Goal: Task Accomplishment & Management: Manage account settings

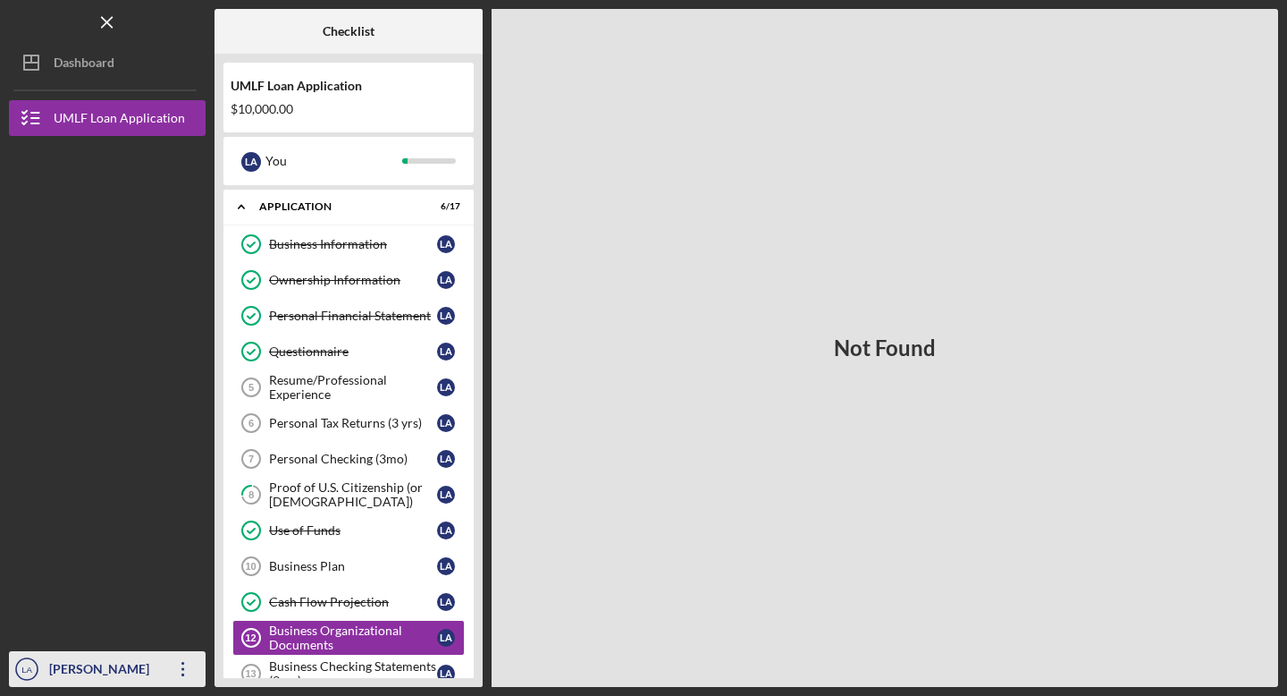
click at [181, 674] on icon "button" at bounding box center [182, 669] width 3 height 14
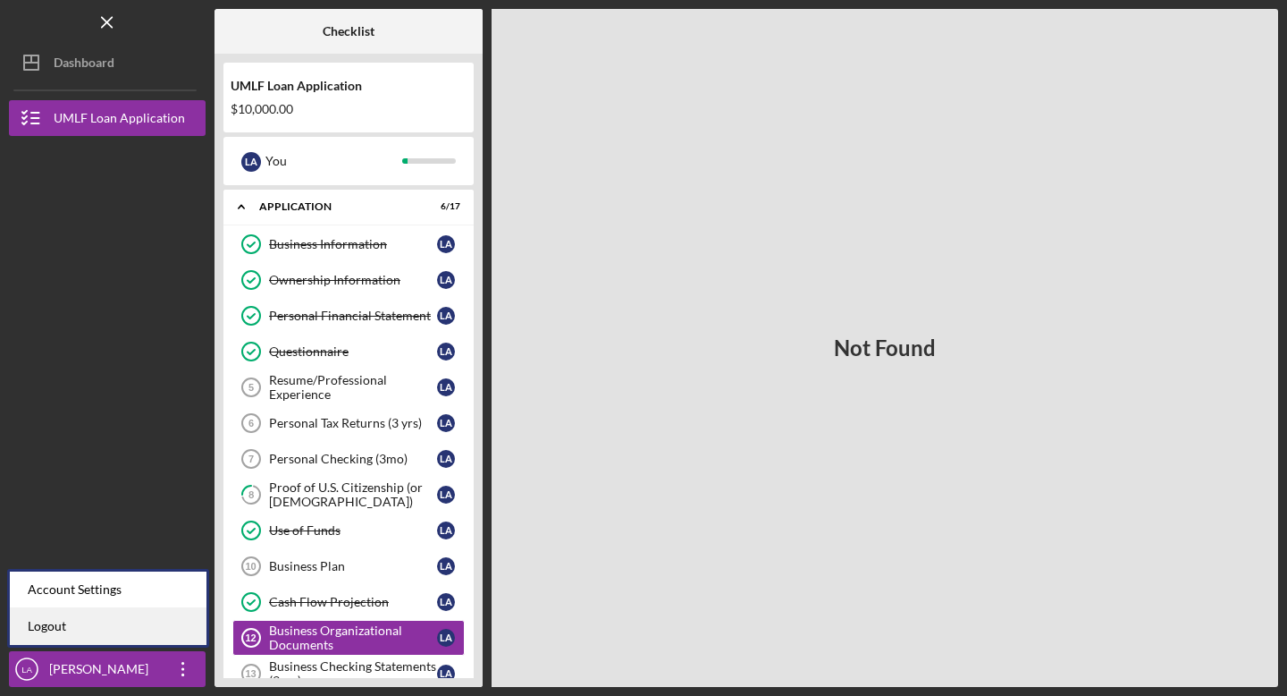
click at [109, 637] on link "Logout" at bounding box center [108, 626] width 197 height 37
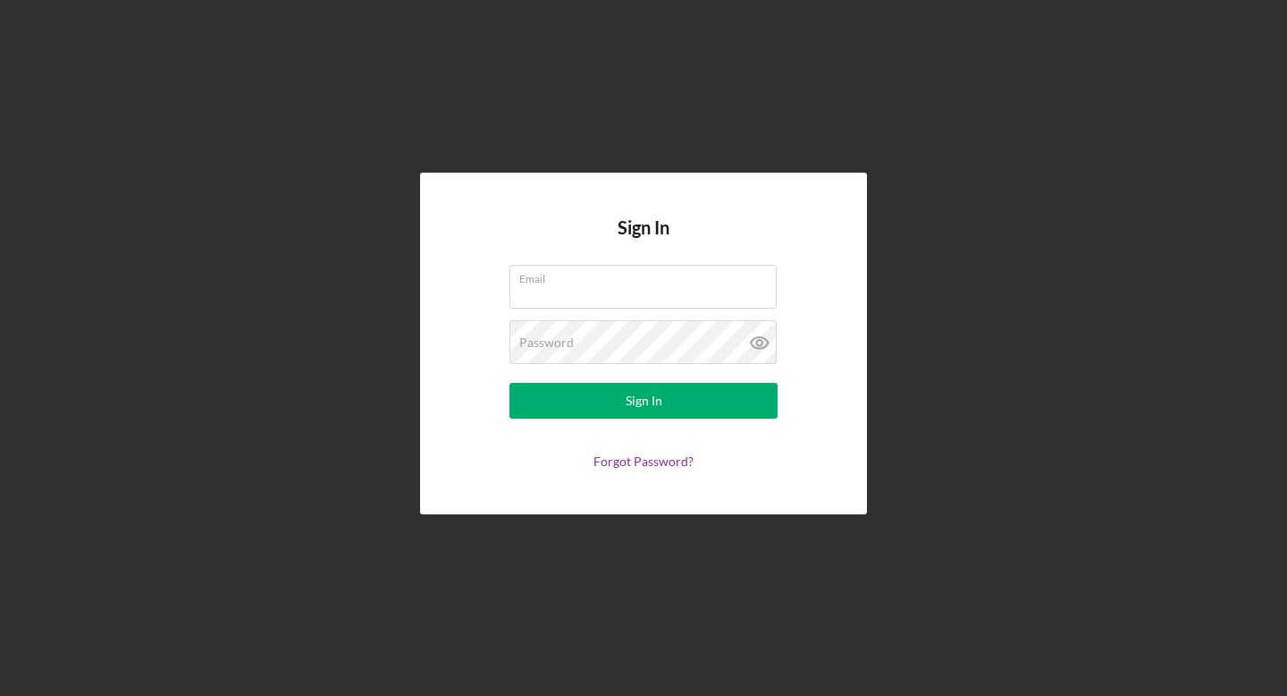
type input "[EMAIL_ADDRESS][DOMAIN_NAME]"
